Goal: Transaction & Acquisition: Subscribe to service/newsletter

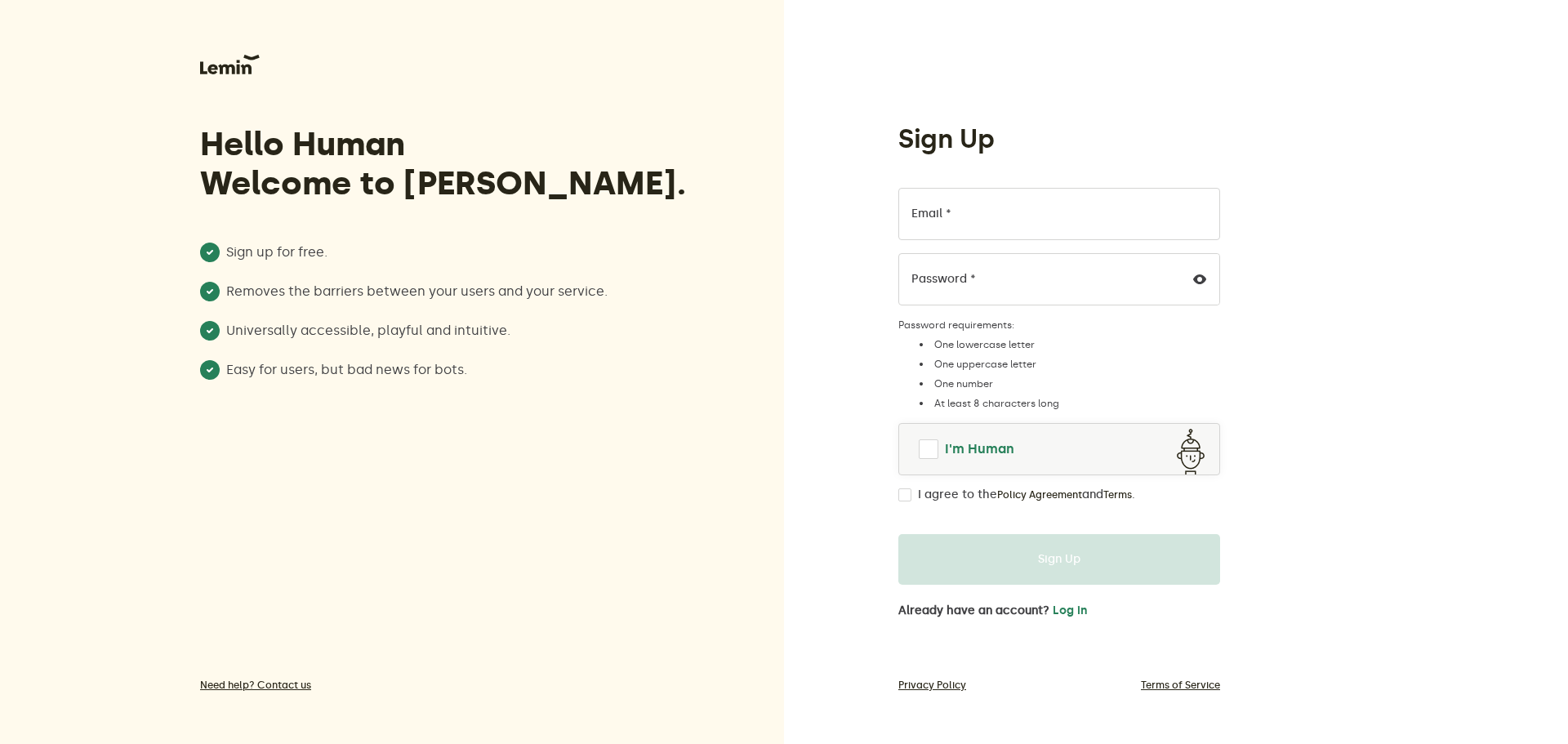
click at [939, 452] on link "I'm Human" at bounding box center [1059, 449] width 320 height 39
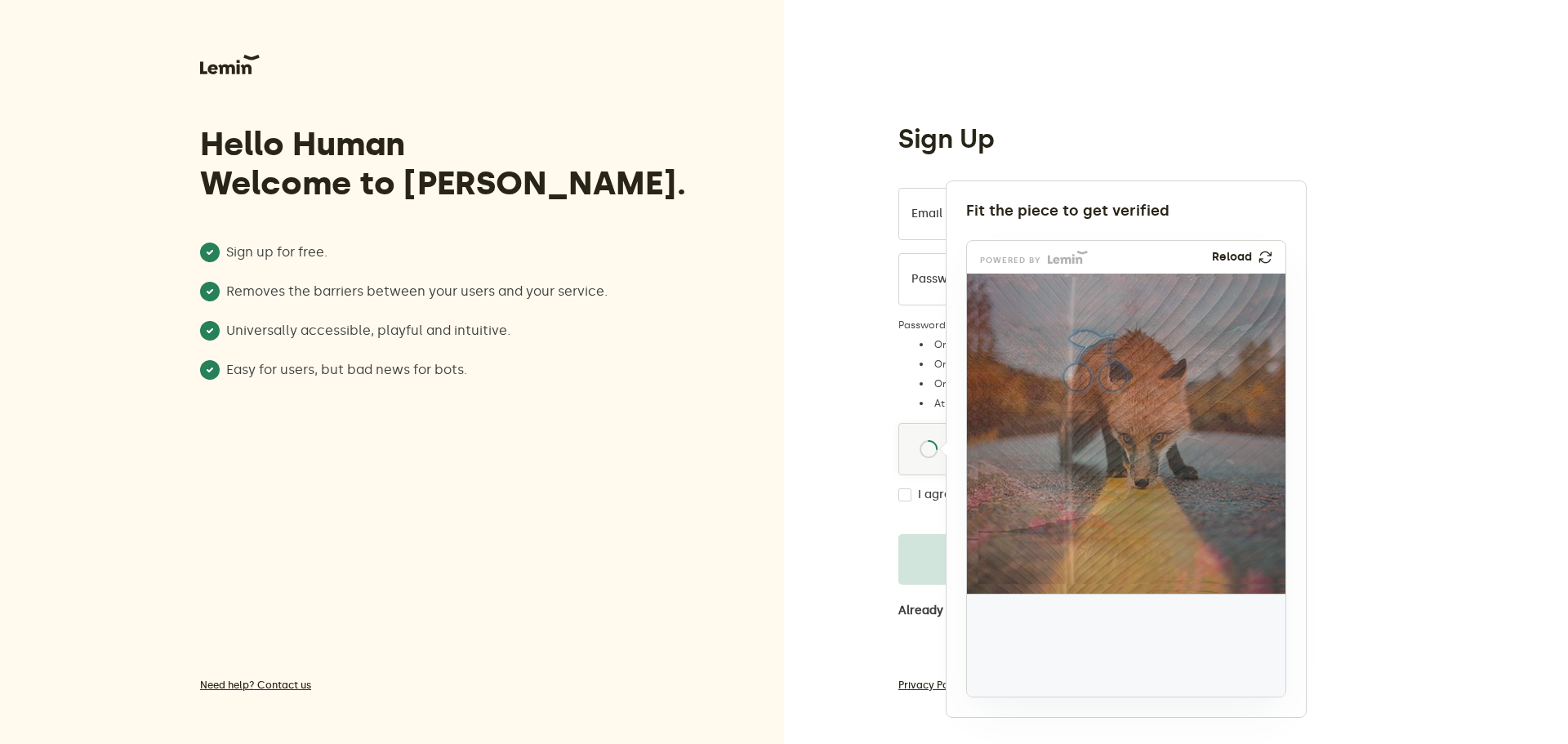
drag, startPoint x: 1022, startPoint y: 660, endPoint x: 1097, endPoint y: 376, distance: 293.7
click at [1097, 376] on img at bounding box center [987, 469] width 528 height 320
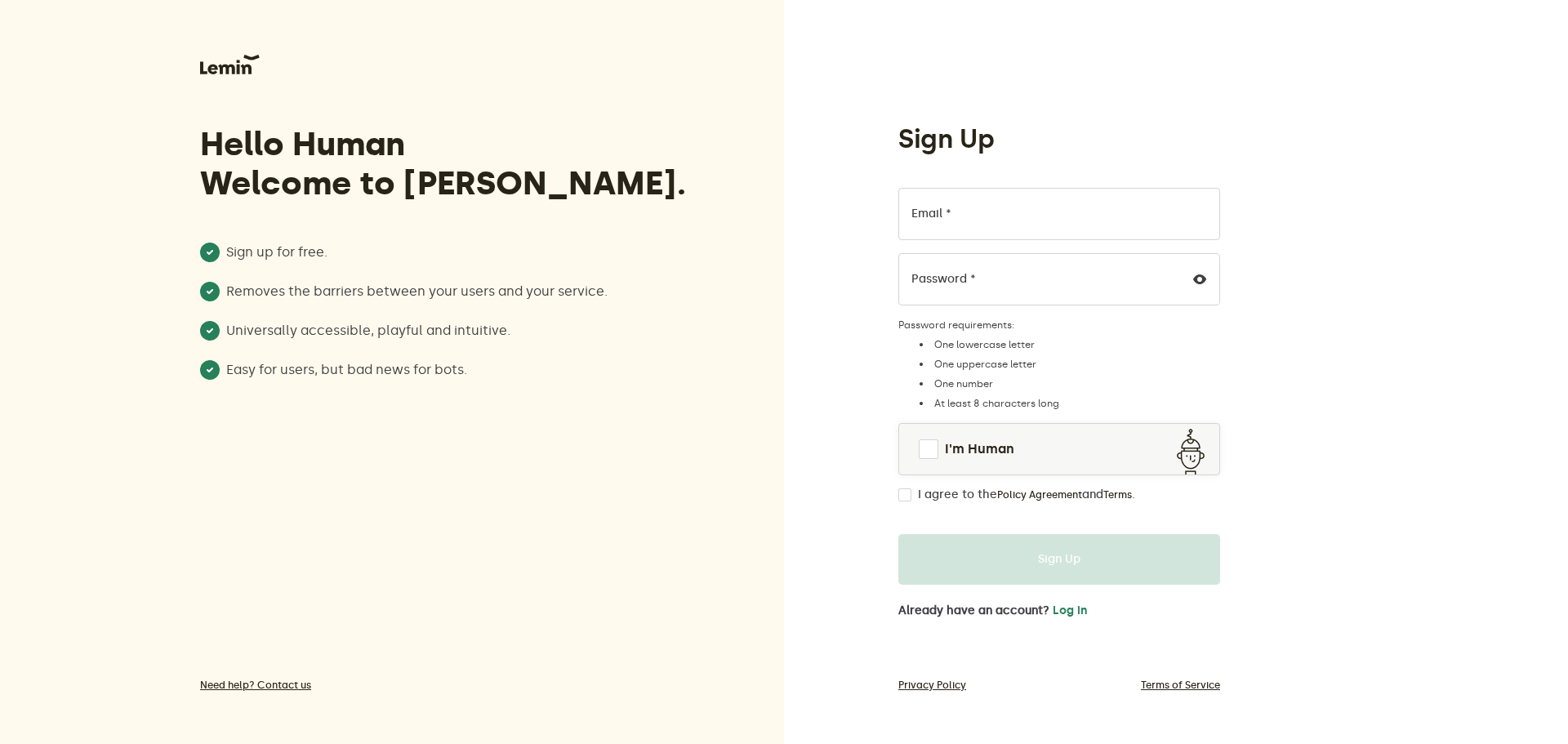
click at [320, 257] on li "Sign up for free." at bounding box center [448, 252] width 497 height 20
click at [322, 299] on li "Removes the barriers between your users and your service." at bounding box center [448, 292] width 497 height 20
click at [327, 347] on ul "Sign up for free. Removes the barriers between your users and your service. Uni…" at bounding box center [448, 321] width 497 height 157
click at [331, 381] on ul "Sign up for free. Removes the barriers between your users and your service. Uni…" at bounding box center [448, 321] width 497 height 157
drag, startPoint x: 229, startPoint y: 370, endPoint x: 570, endPoint y: 370, distance: 341.0
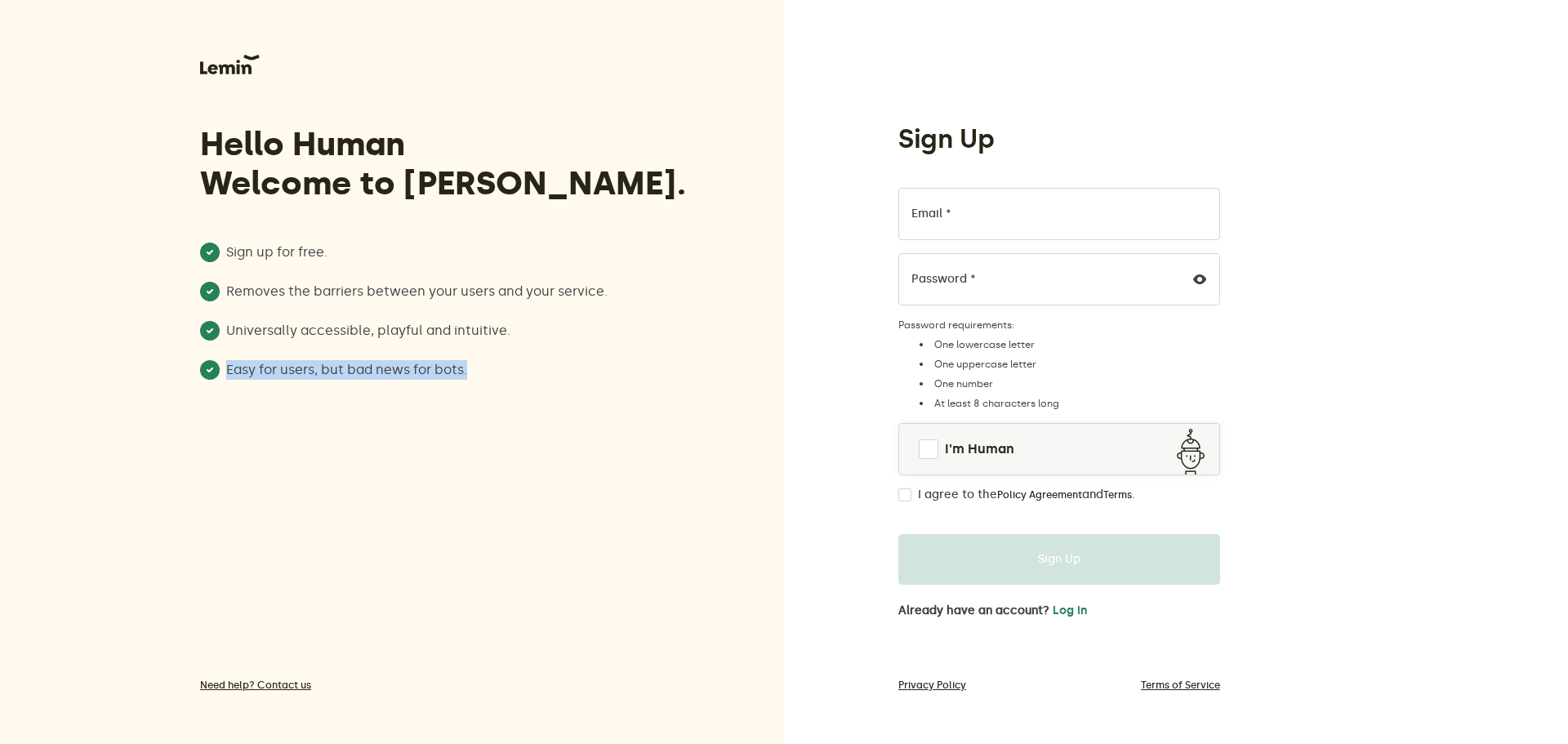
click at [570, 370] on li "Easy for users, but bad news for bots." at bounding box center [448, 370] width 497 height 20
